Goal: Navigation & Orientation: Find specific page/section

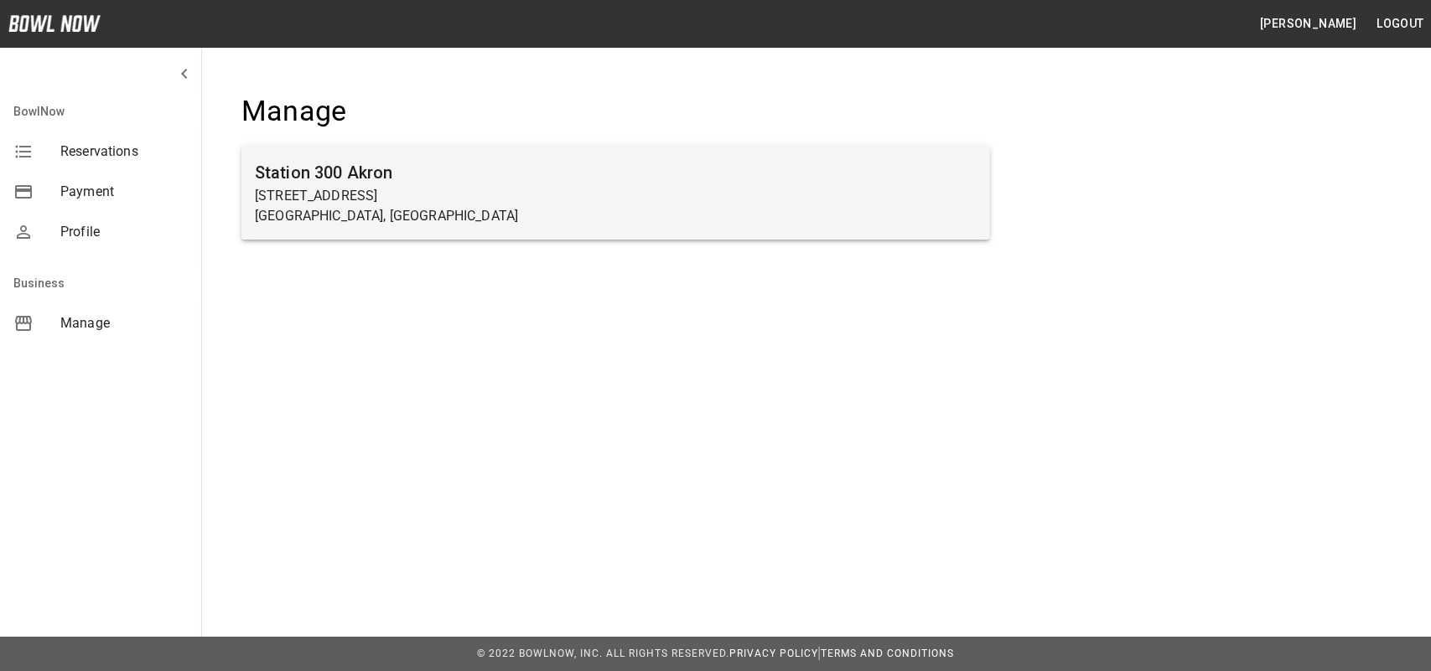
click at [360, 204] on p "[STREET_ADDRESS]" at bounding box center [616, 196] width 722 height 20
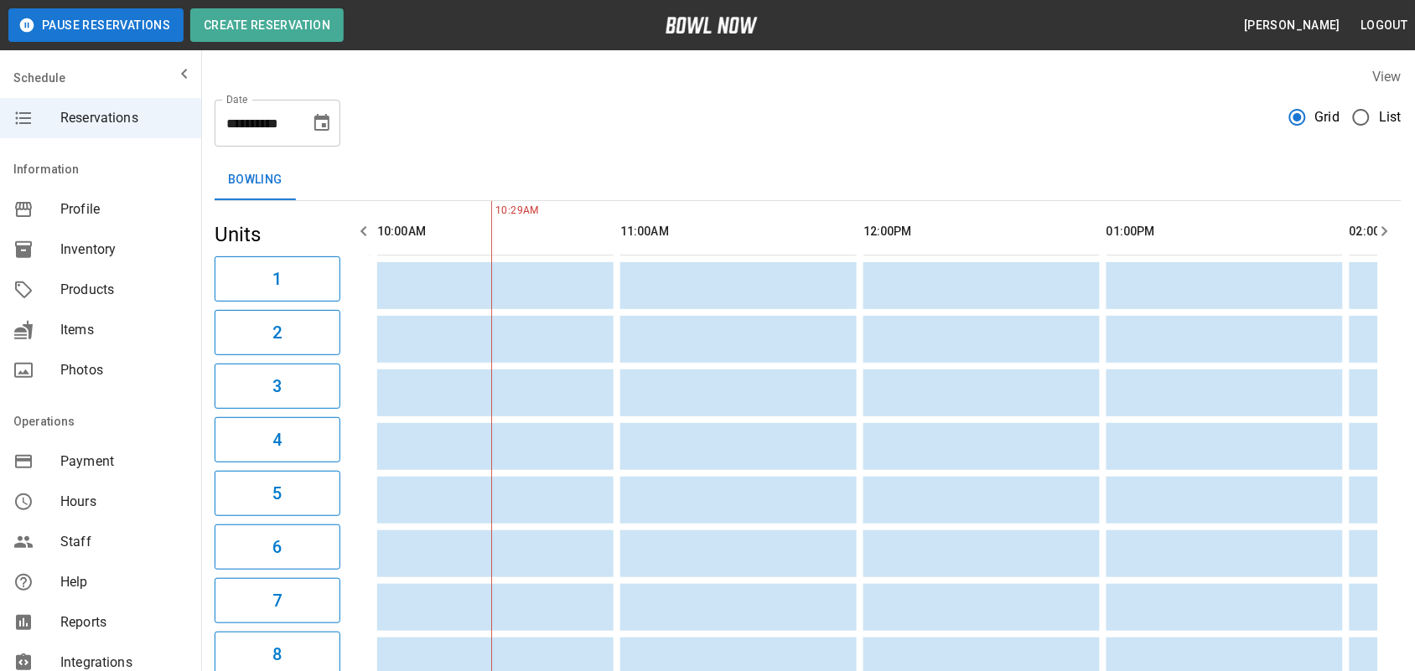
click at [181, 77] on icon "mailbox folders" at bounding box center [184, 74] width 6 height 10
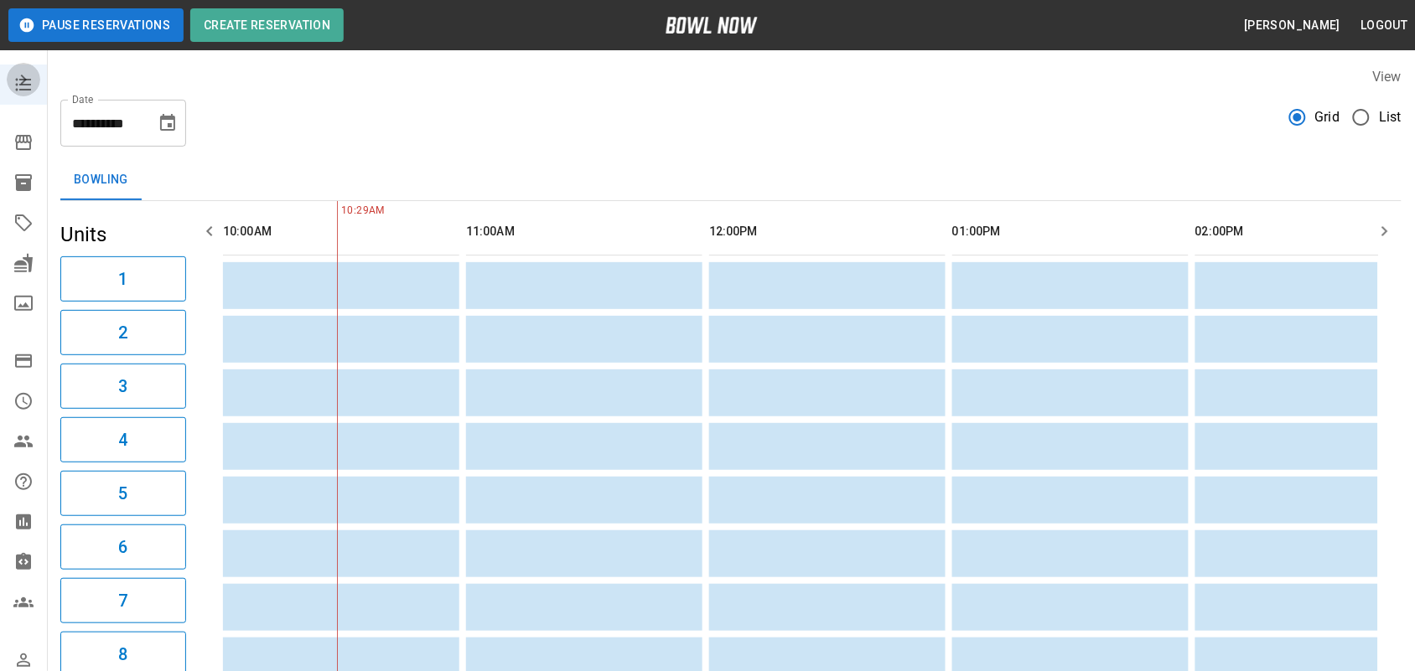
click at [23, 77] on icon "mailbox folders" at bounding box center [23, 80] width 20 height 20
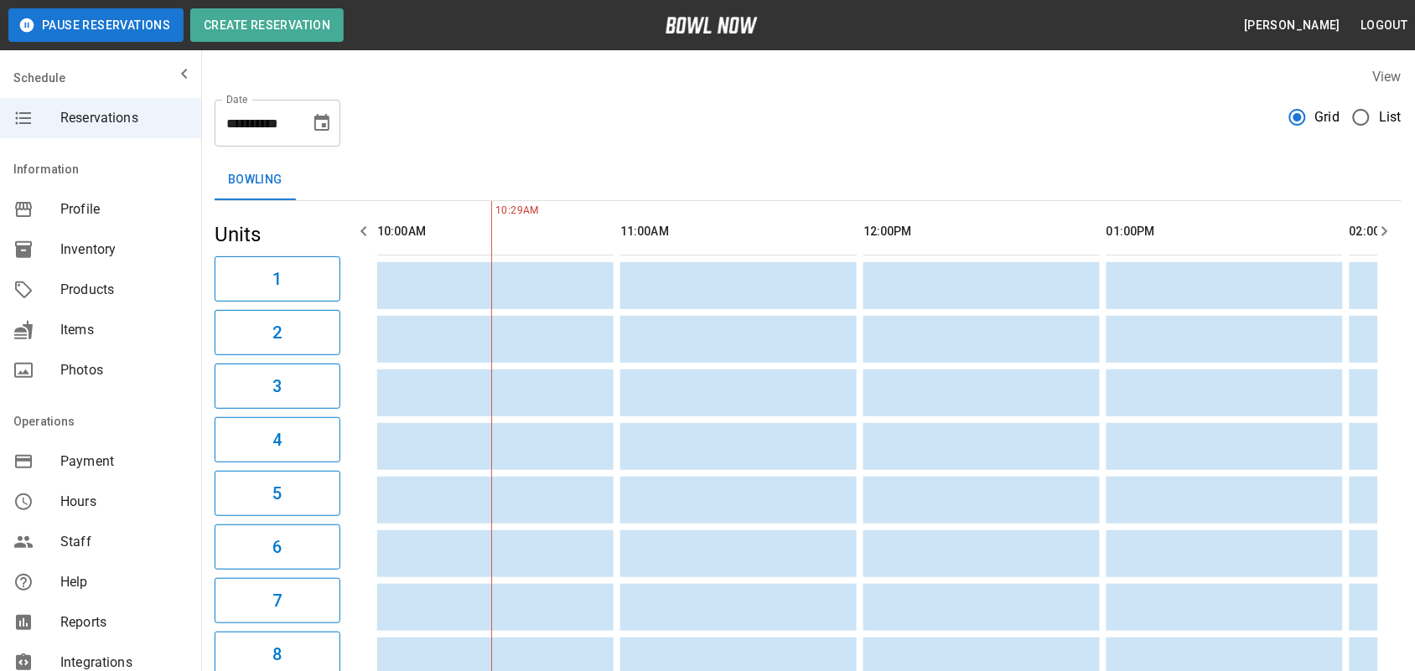
click at [82, 215] on span "Profile" at bounding box center [123, 210] width 127 height 20
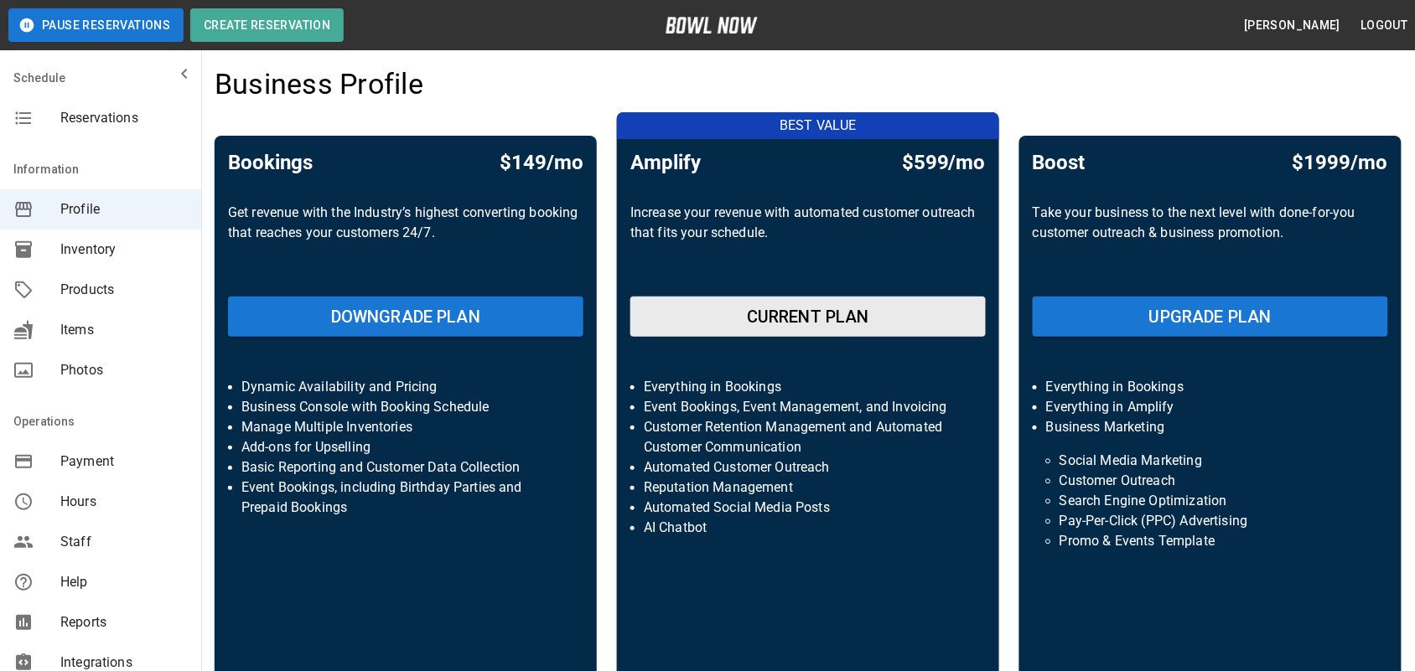
click at [174, 78] on icon "mailbox folders" at bounding box center [184, 74] width 20 height 20
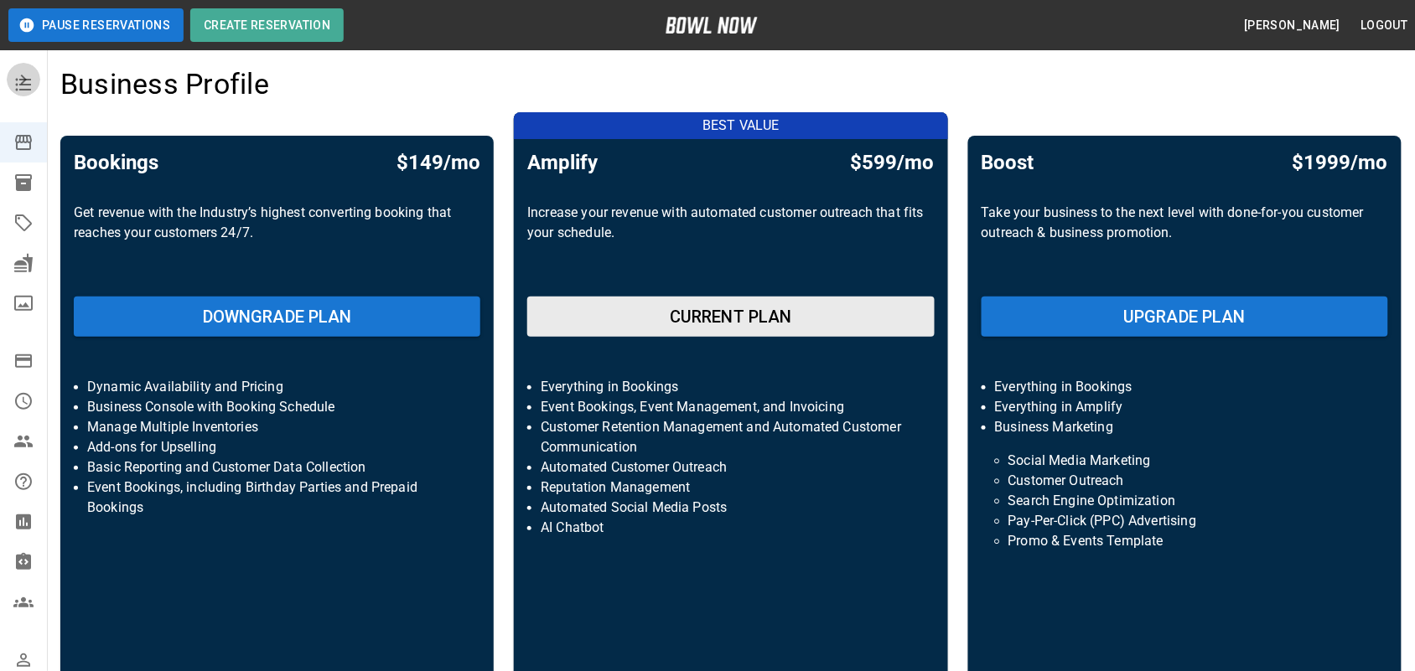
click at [21, 76] on icon "mailbox folders" at bounding box center [24, 80] width 6 height 10
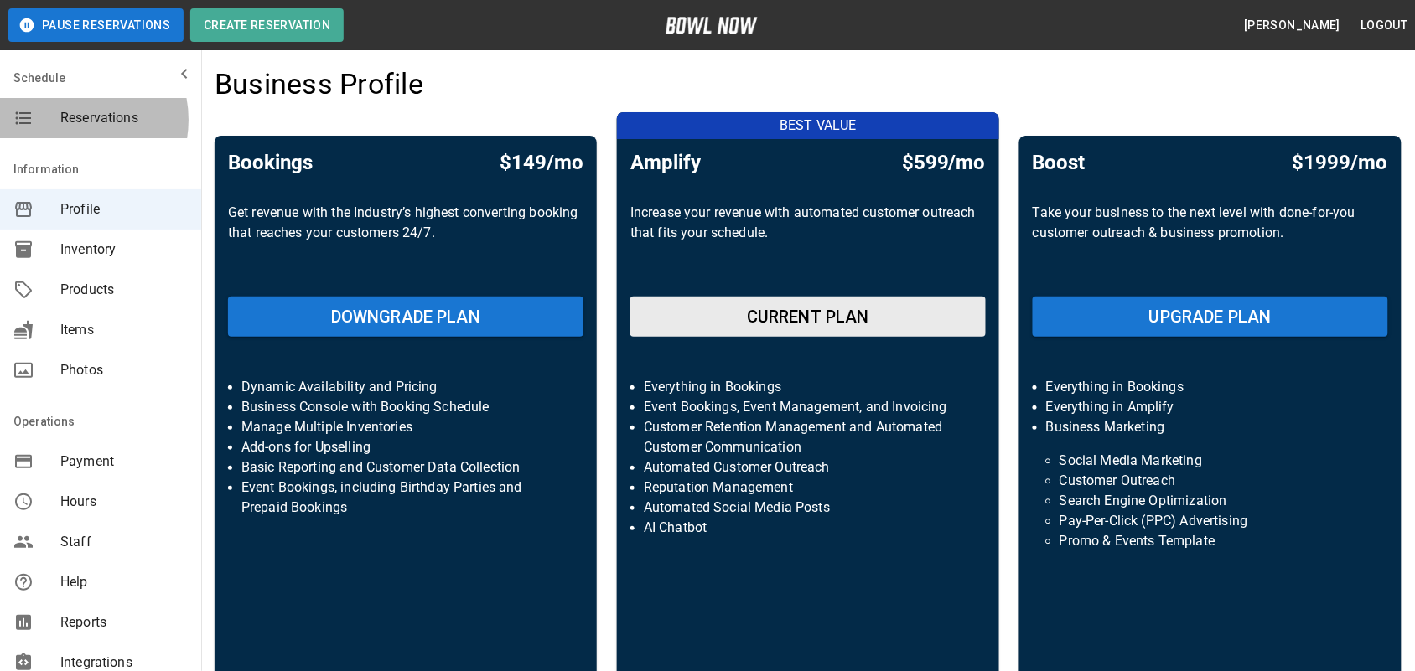
click at [72, 120] on span "Reservations" at bounding box center [123, 118] width 127 height 20
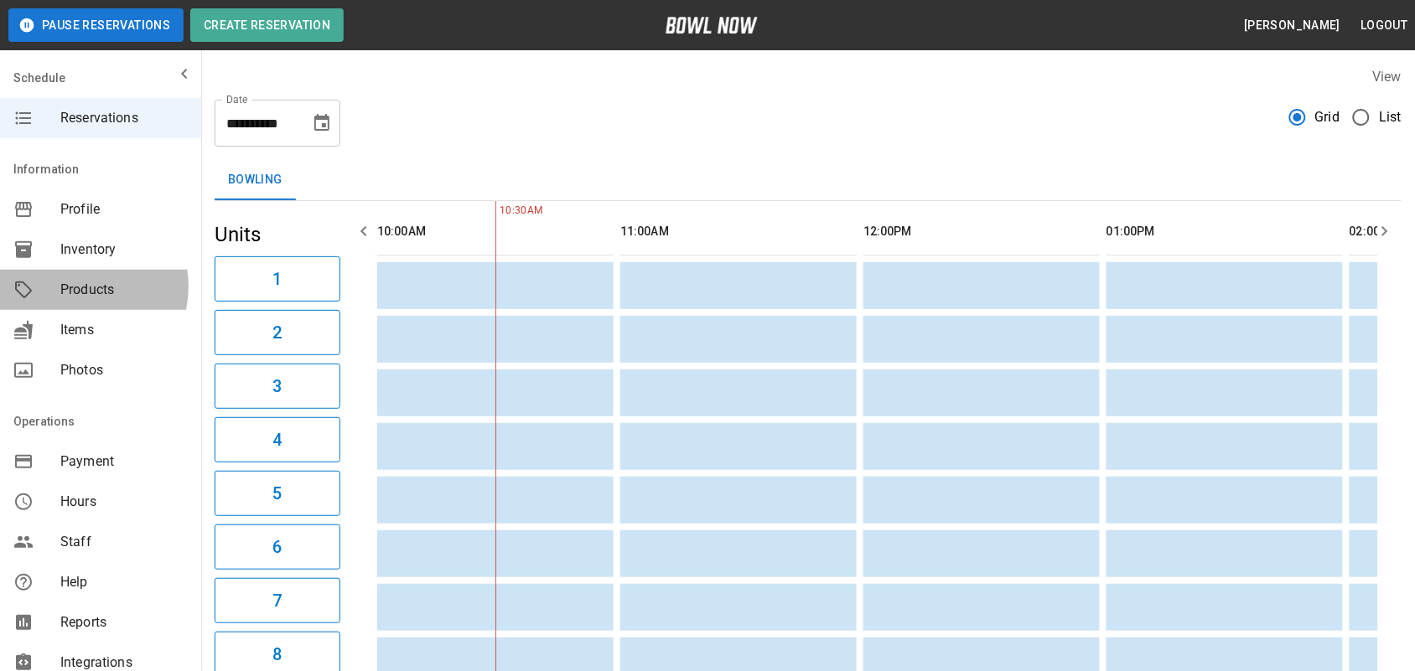
click at [77, 287] on span "Products" at bounding box center [123, 290] width 127 height 20
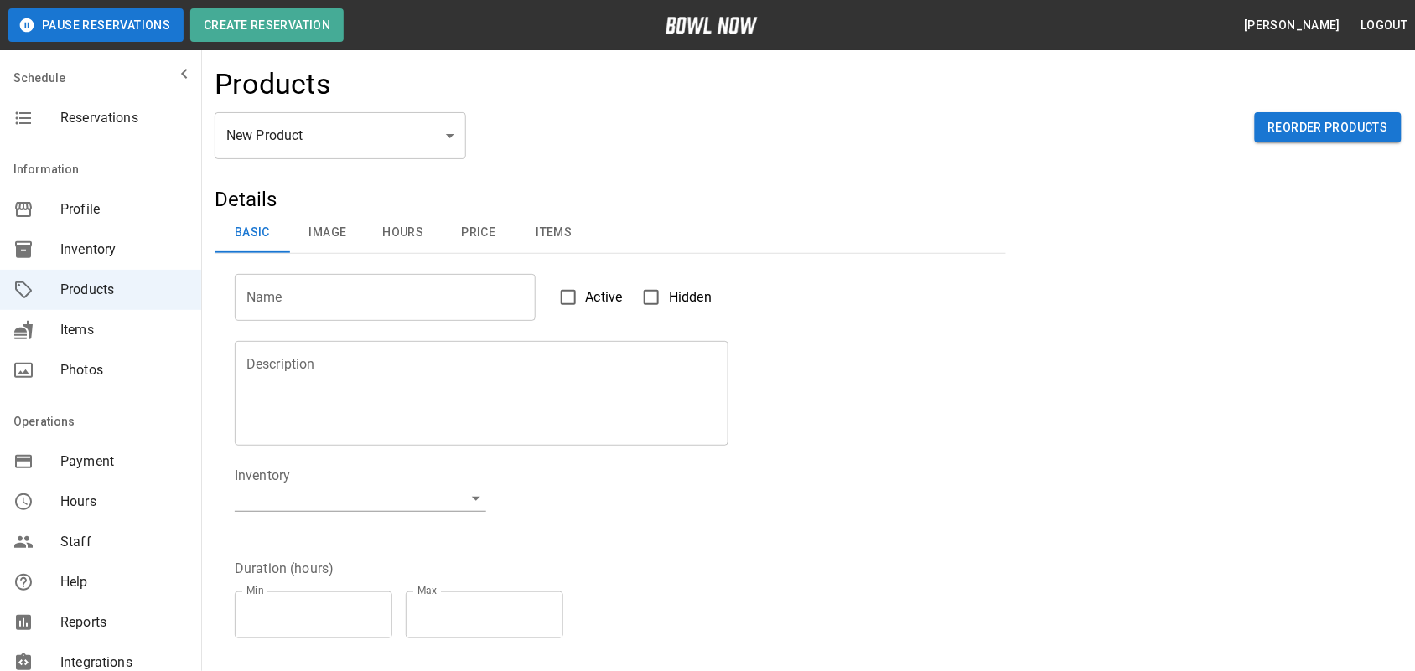
click at [103, 235] on div "Inventory" at bounding box center [100, 250] width 201 height 40
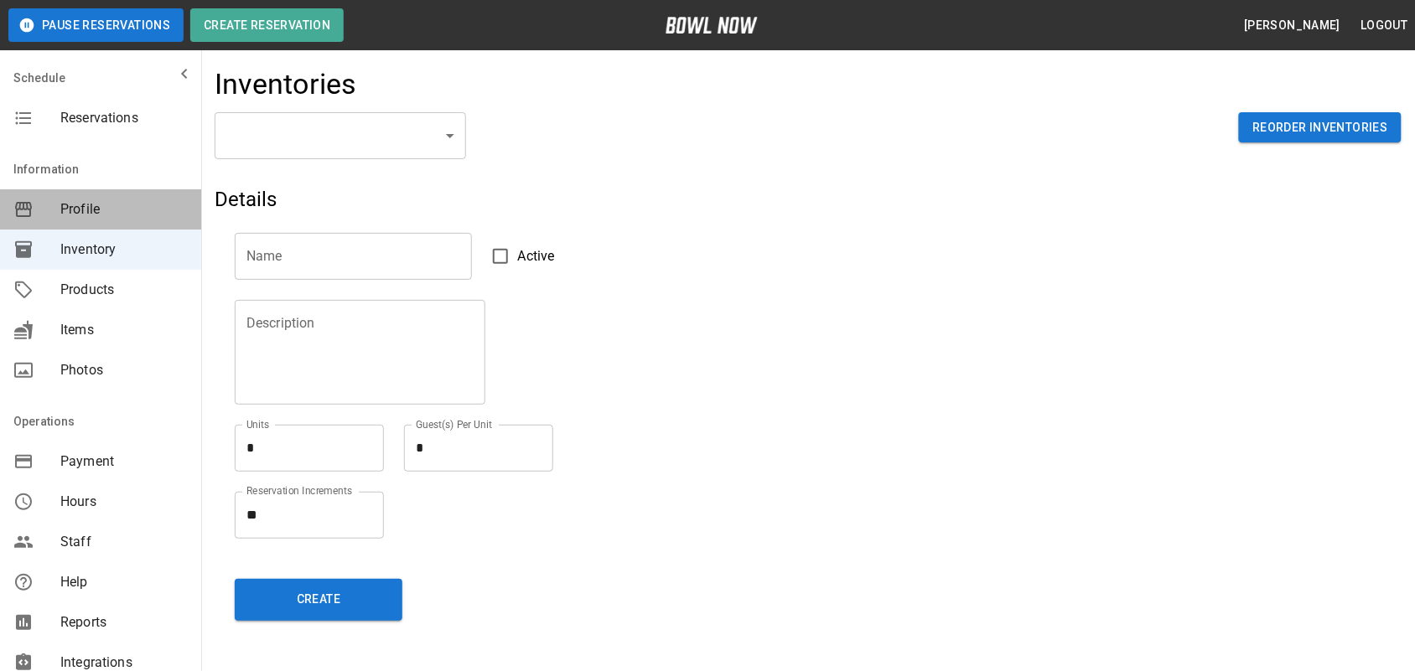
click at [106, 205] on span "Profile" at bounding box center [123, 210] width 127 height 20
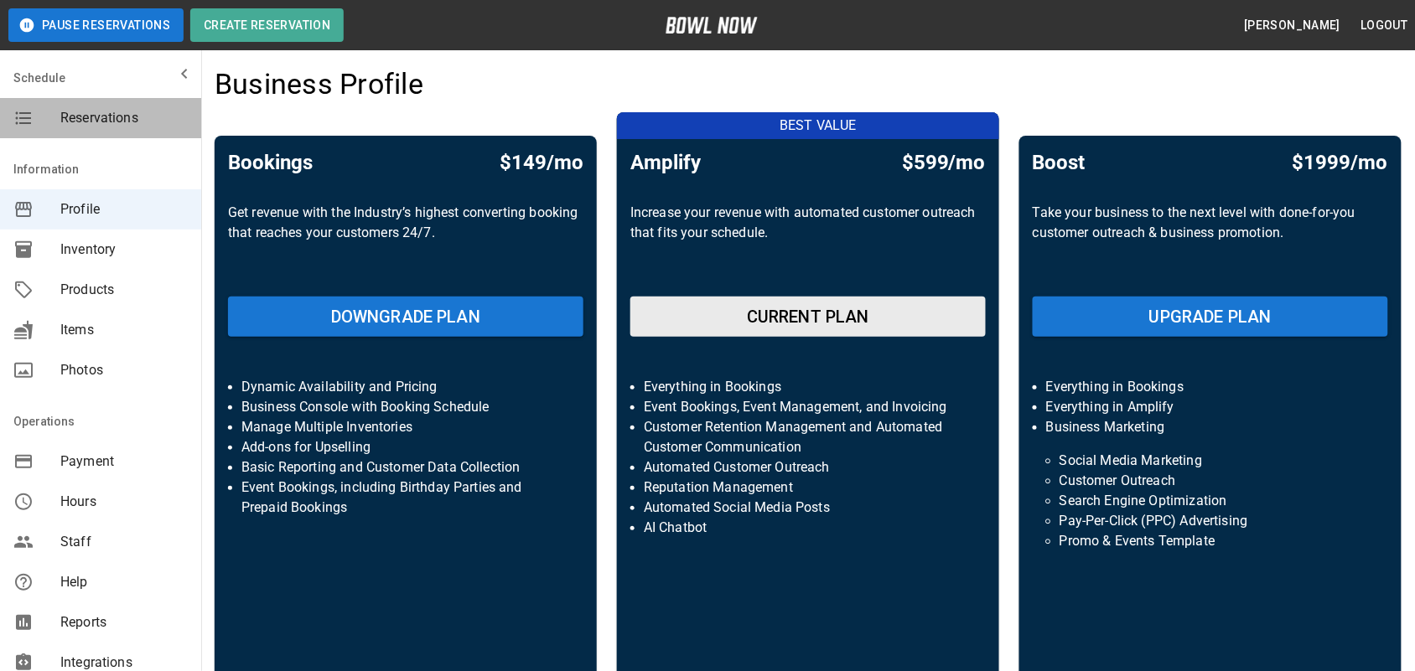
click at [117, 115] on span "Reservations" at bounding box center [123, 118] width 127 height 20
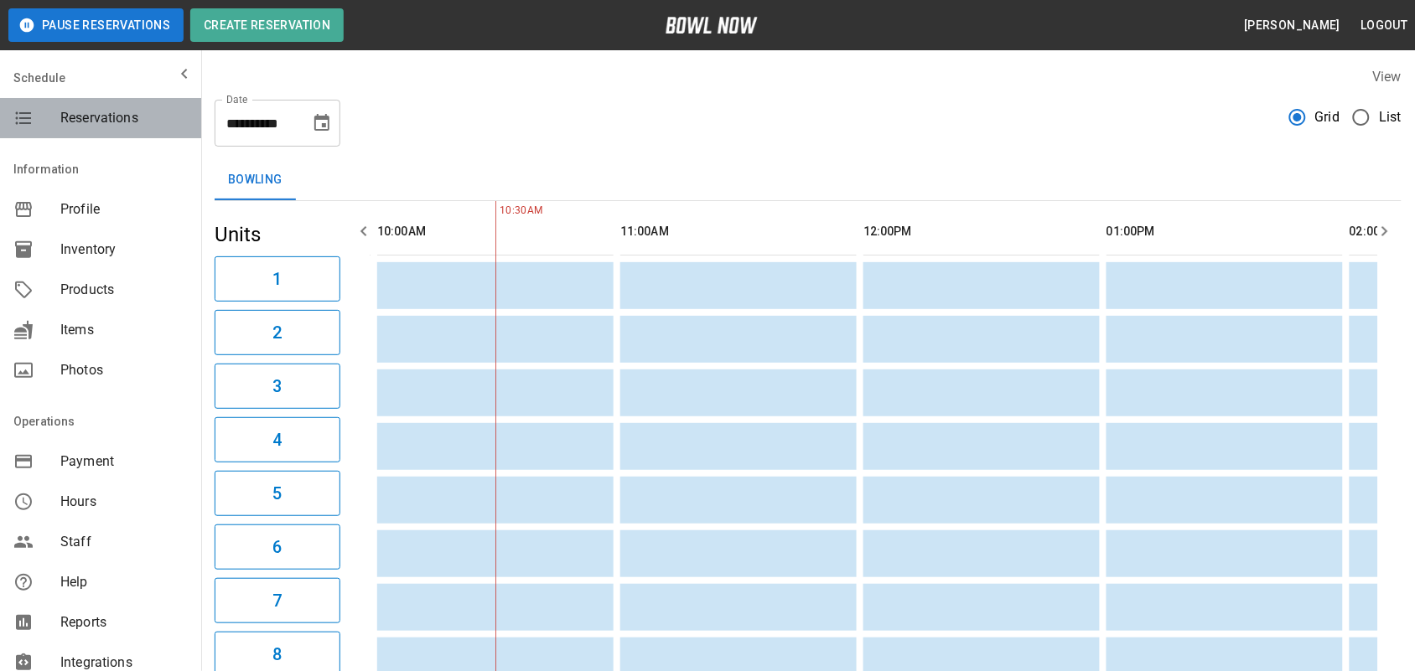
click at [101, 101] on div "Reservations" at bounding box center [100, 118] width 201 height 40
